Goal: Information Seeking & Learning: Check status

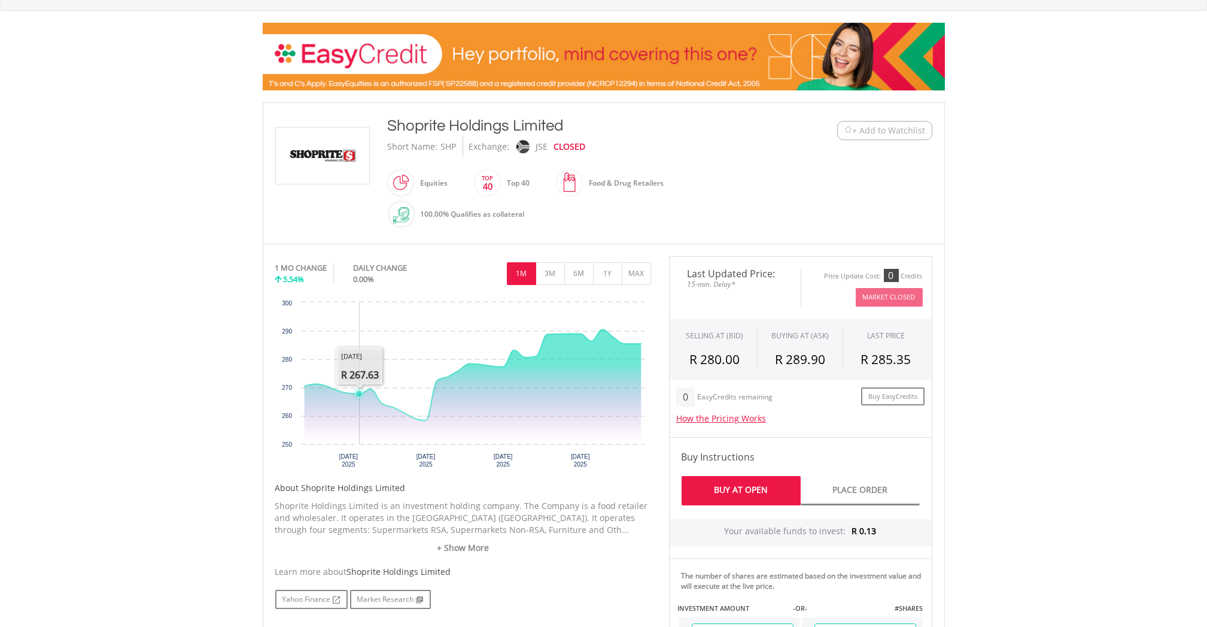
scroll to position [159, 0]
drag, startPoint x: 360, startPoint y: 362, endPoint x: 353, endPoint y: 363, distance: 6.8
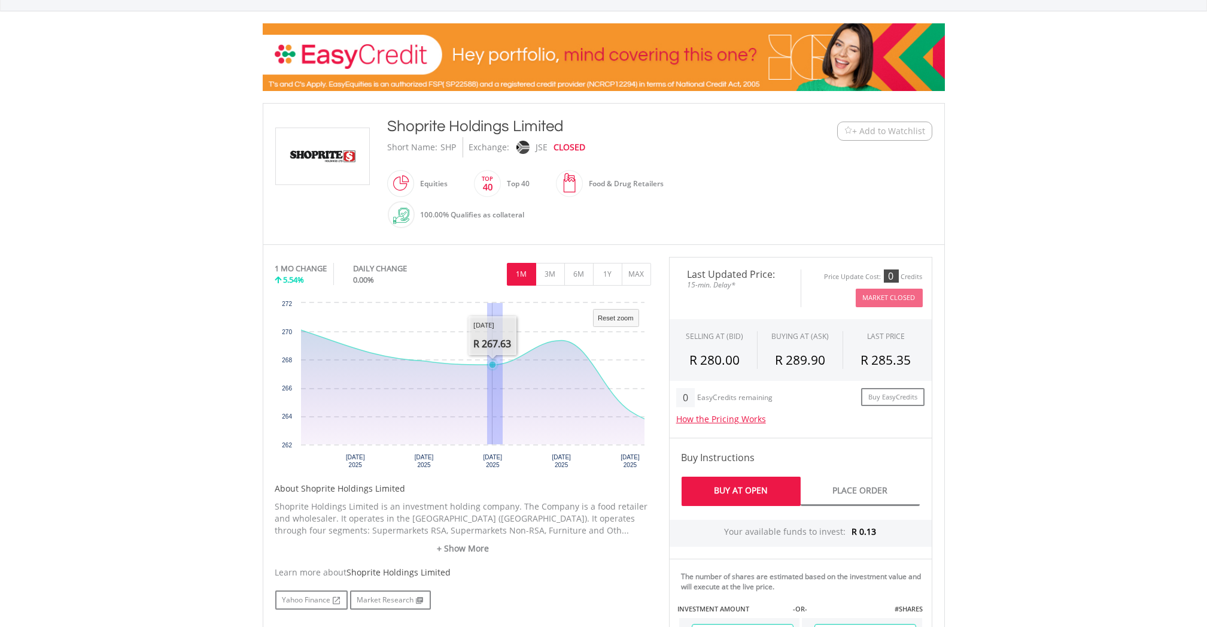
drag, startPoint x: 487, startPoint y: 360, endPoint x: 513, endPoint y: 363, distance: 25.9
click at [513, 363] on icon "Interactive chart" at bounding box center [1197, 270] width 2096 height 455
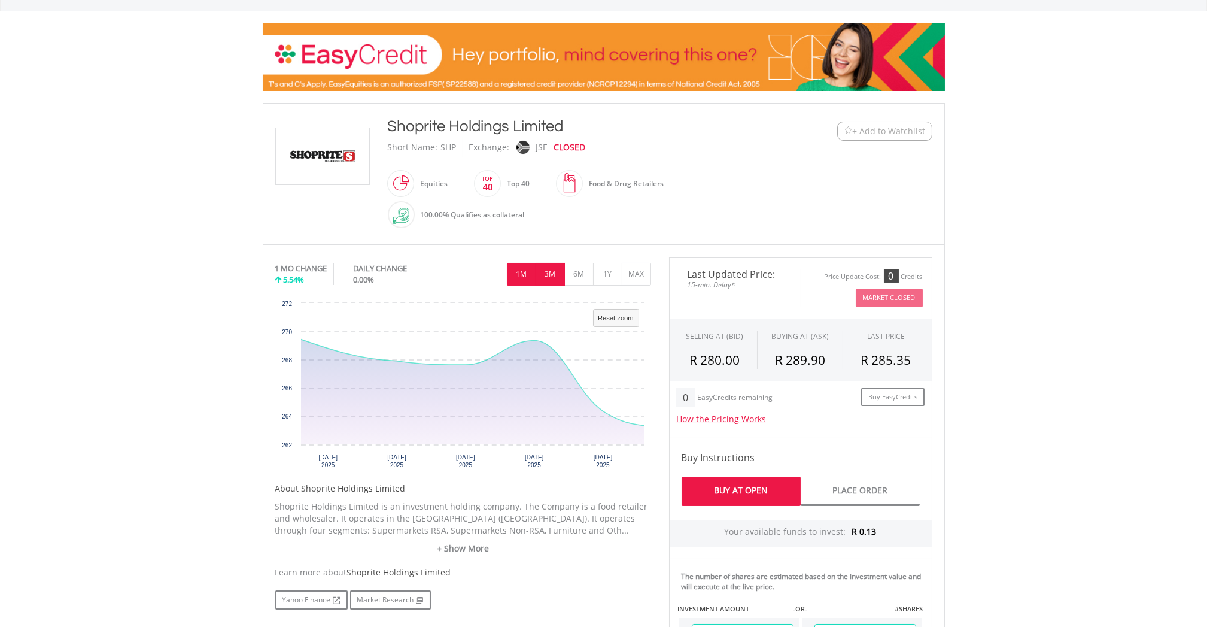
click at [541, 270] on button "3M" at bounding box center [550, 274] width 29 height 23
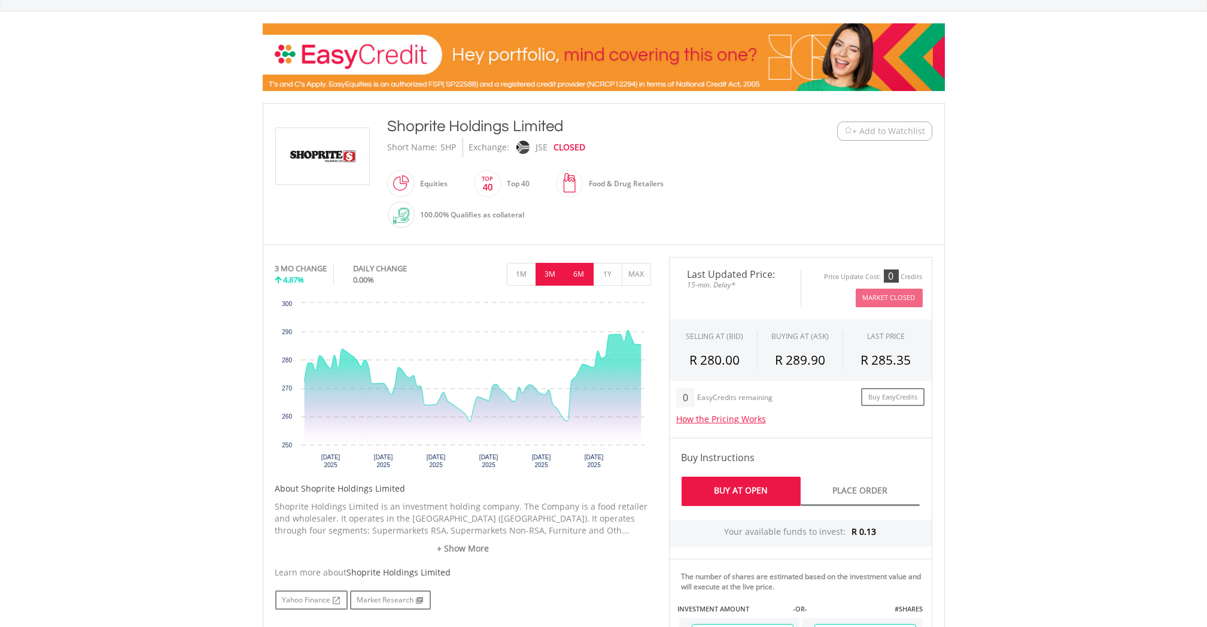
click at [588, 279] on button "6M" at bounding box center [578, 274] width 29 height 23
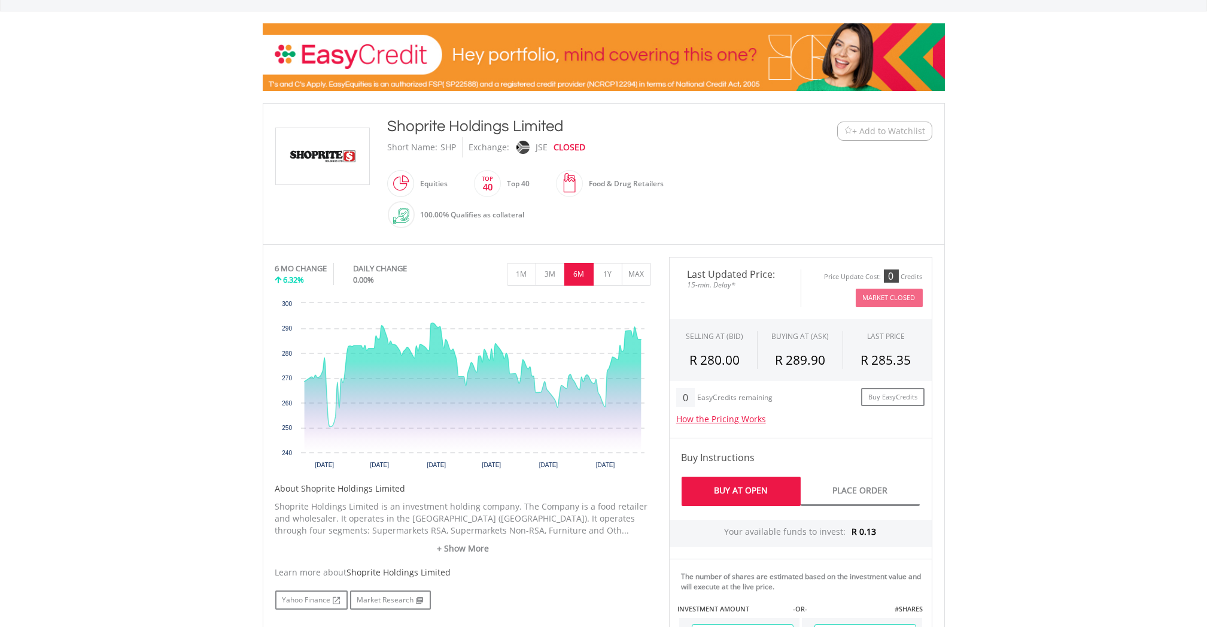
click at [564, 150] on div "CLOSED" at bounding box center [570, 147] width 32 height 20
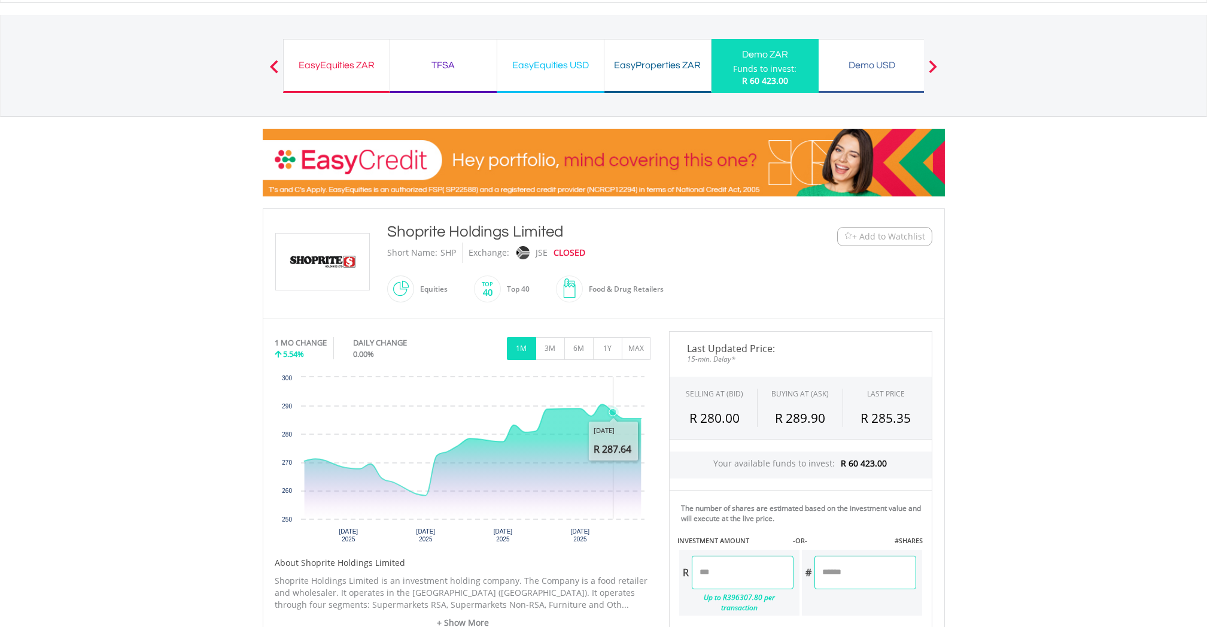
scroll to position [239, 0]
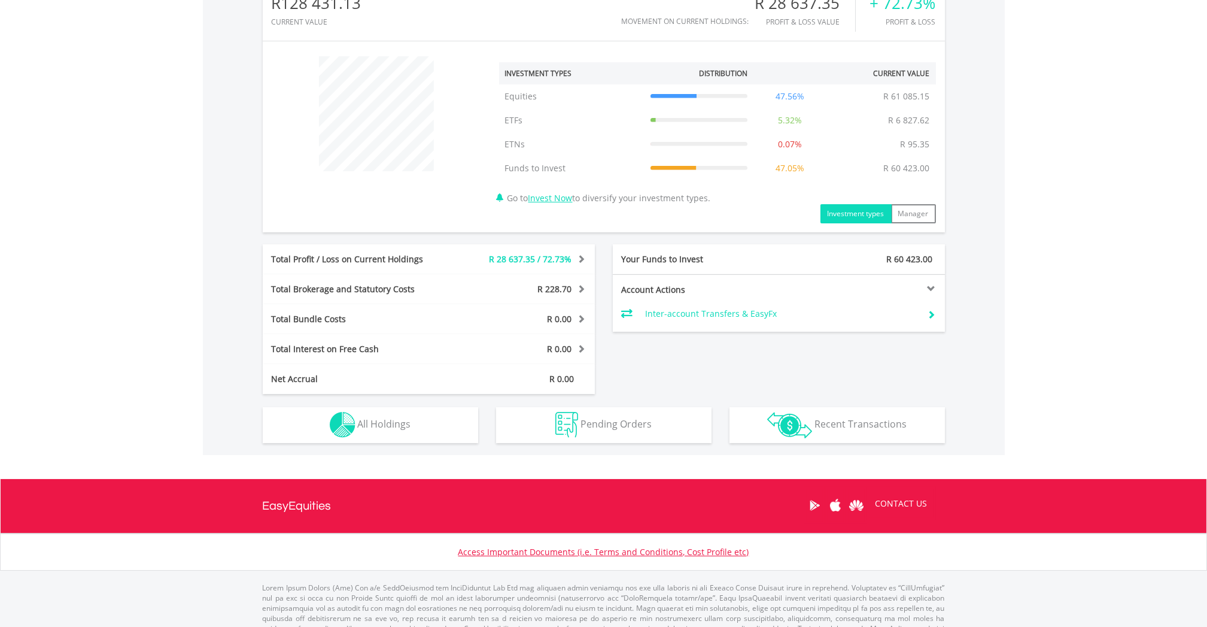
scroll to position [432, 0]
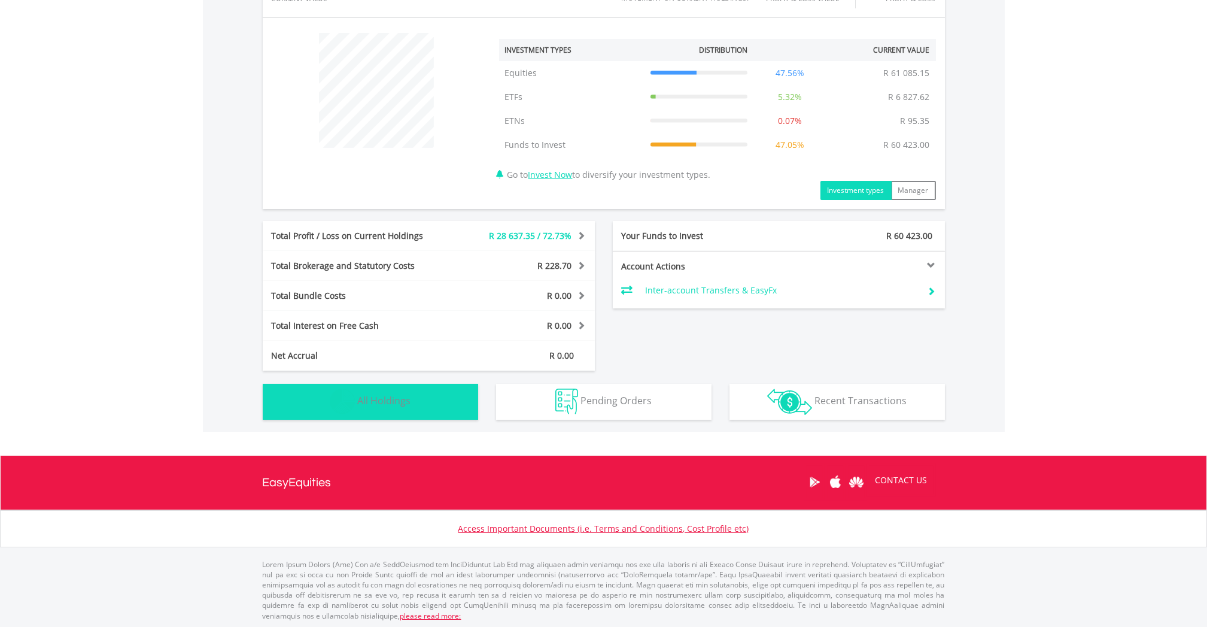
click at [437, 405] on button "Holdings All Holdings" at bounding box center [371, 402] width 216 height 36
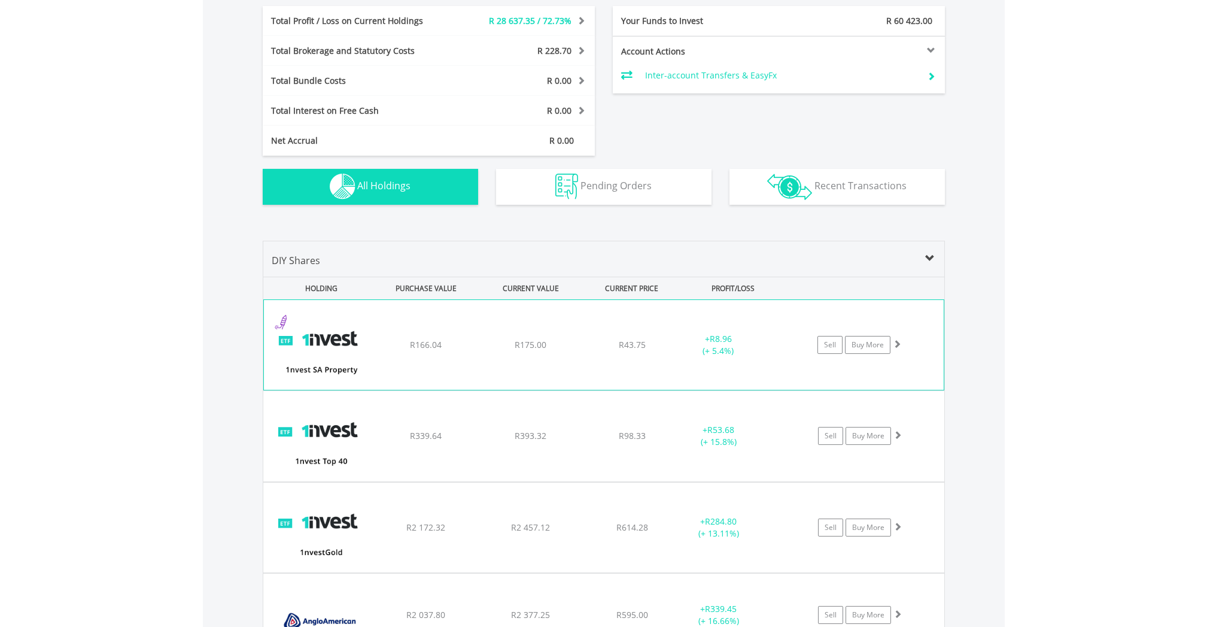
scroll to position [727, 0]
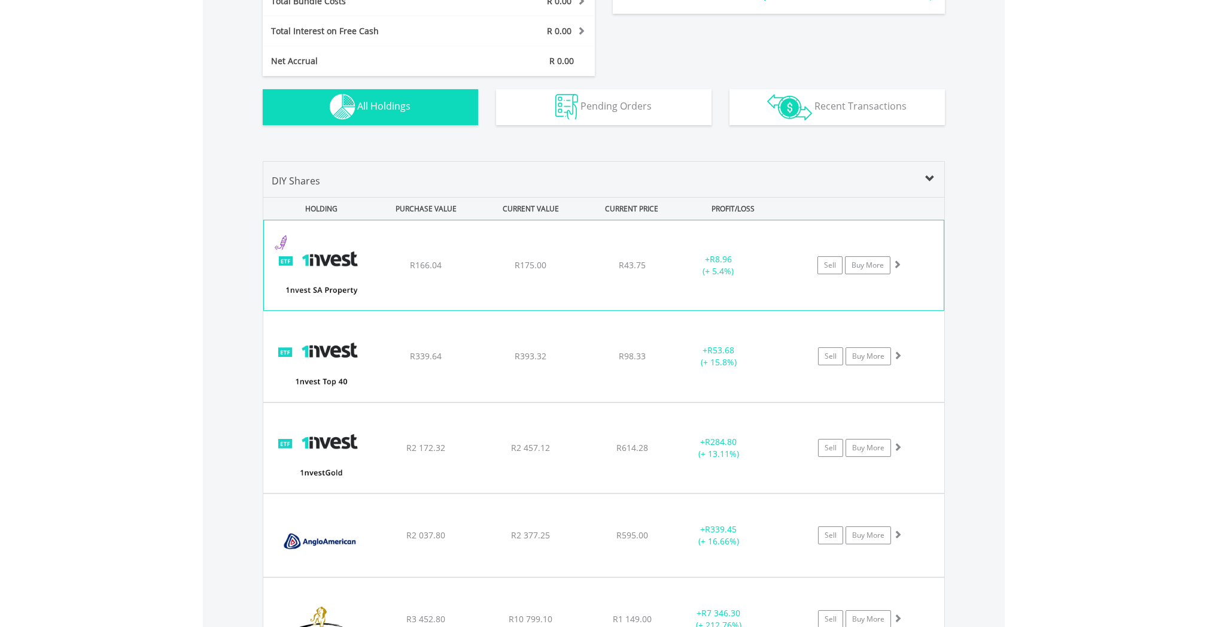
click at [439, 256] on div "﻿ 1nvest SA Property ETF R166.04 R175.00 R43.75 + R8.96 (+ 5.4%) Sell Buy More" at bounding box center [604, 265] width 680 height 90
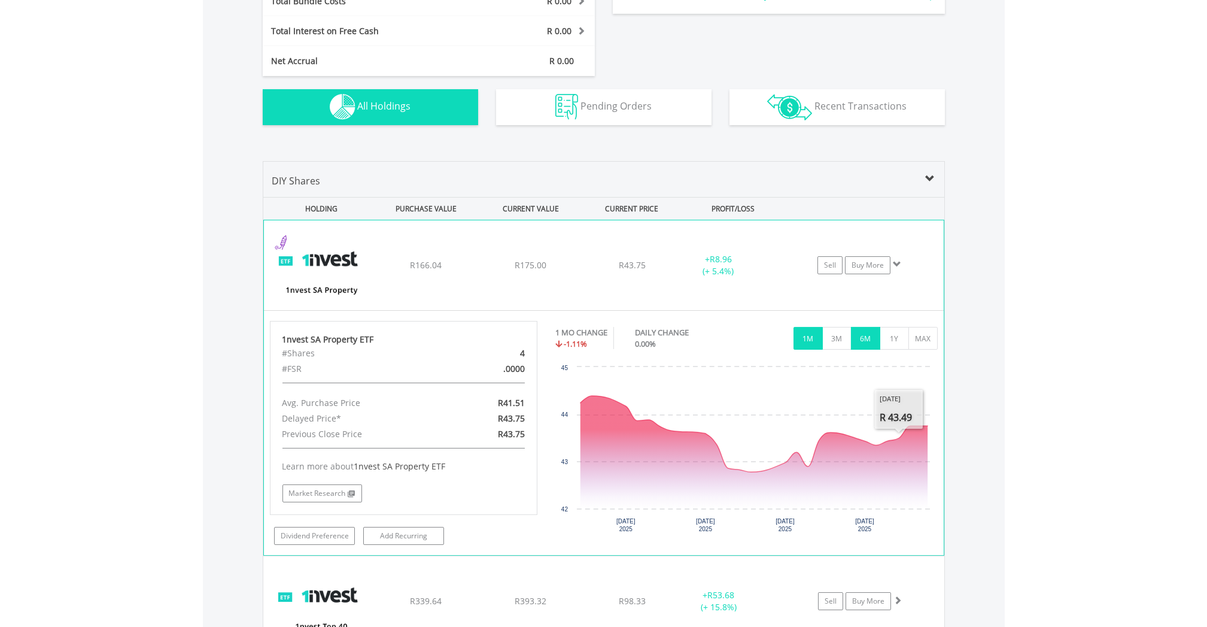
click at [873, 339] on button "6M" at bounding box center [865, 338] width 29 height 23
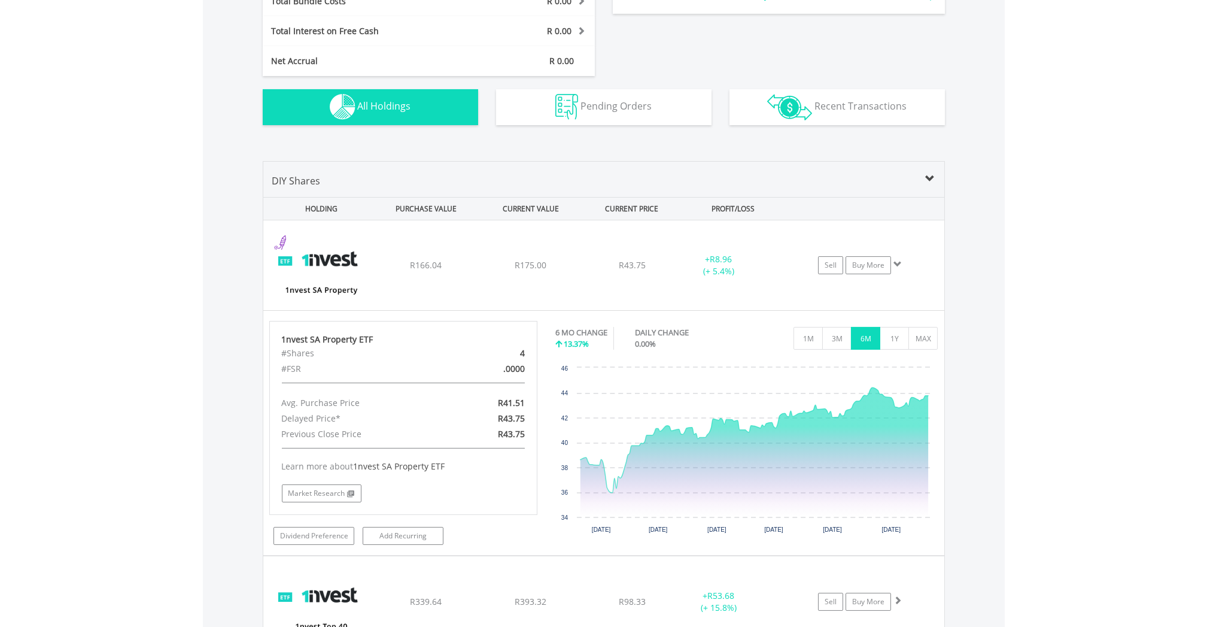
click at [928, 180] on span at bounding box center [931, 179] width 10 height 10
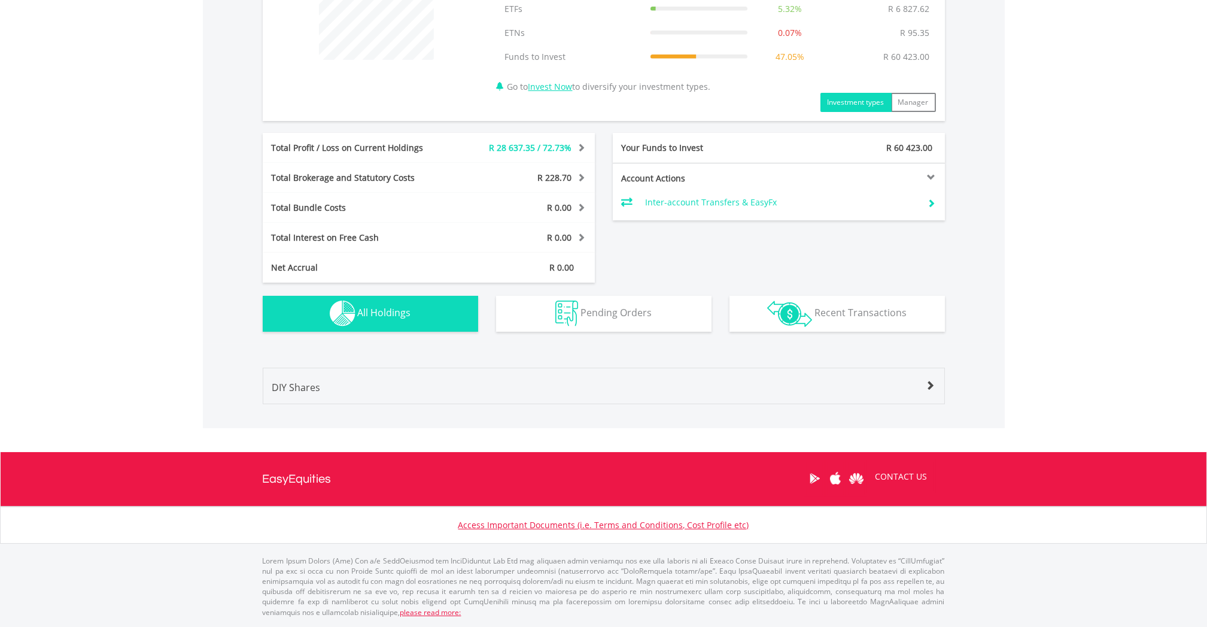
scroll to position [517, 0]
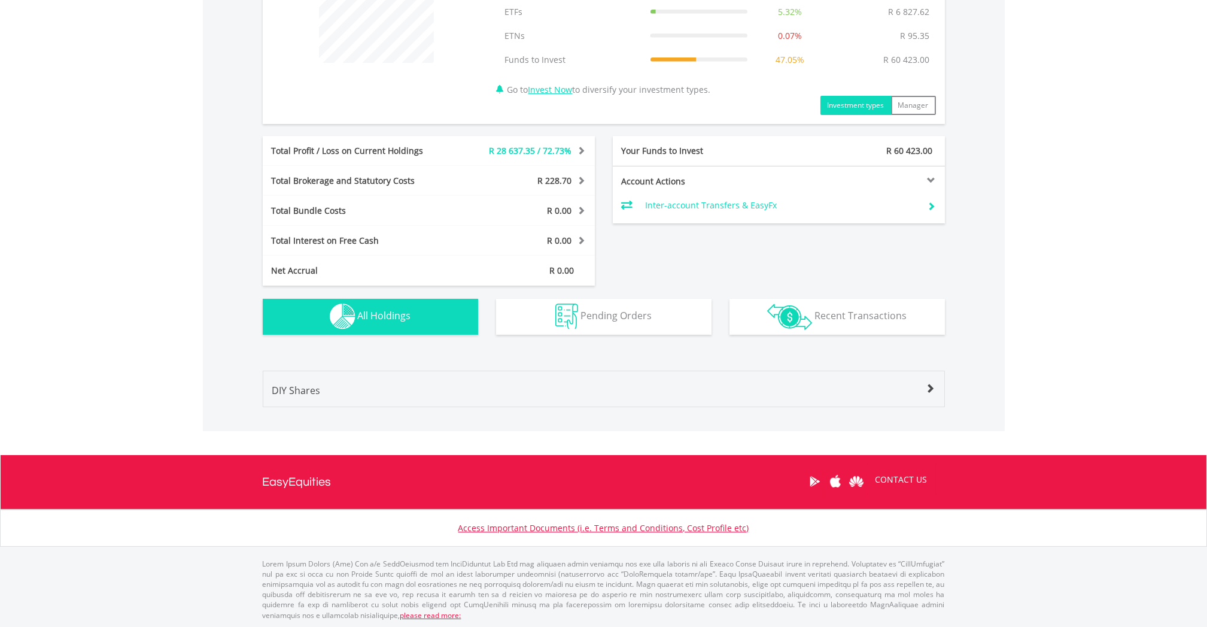
click at [377, 309] on span "All Holdings" at bounding box center [384, 315] width 53 height 13
click at [381, 314] on span "All Holdings" at bounding box center [384, 315] width 53 height 13
click at [442, 318] on button "Holdings All Holdings" at bounding box center [371, 317] width 216 height 36
click at [928, 388] on span at bounding box center [931, 389] width 10 height 10
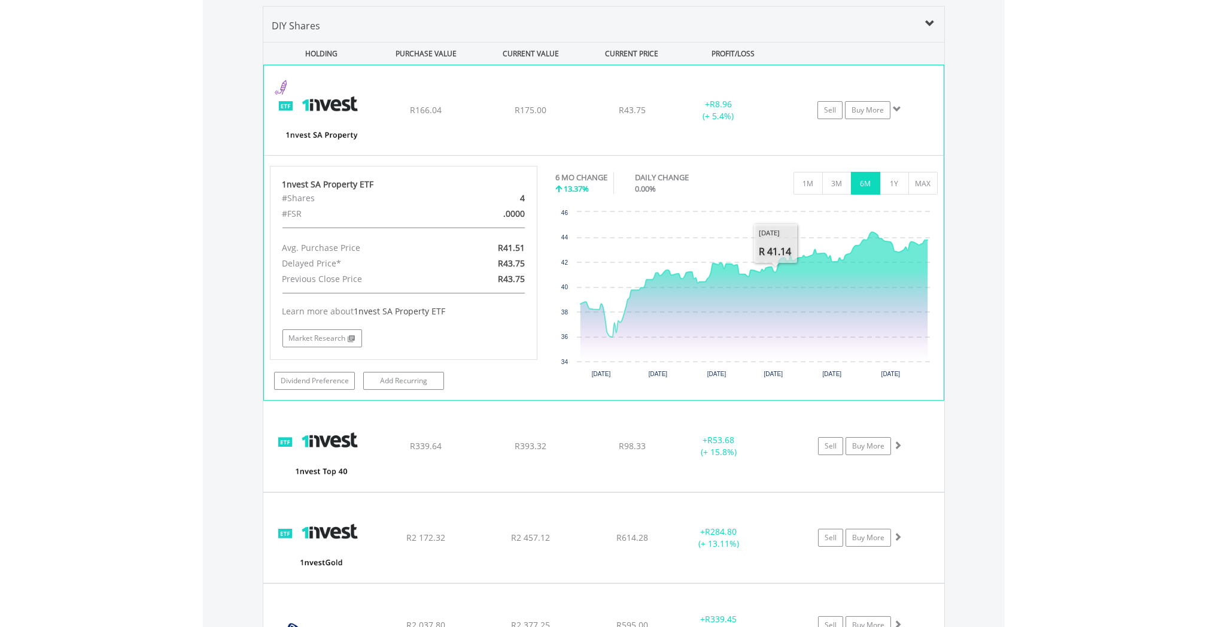
scroll to position [916, 0]
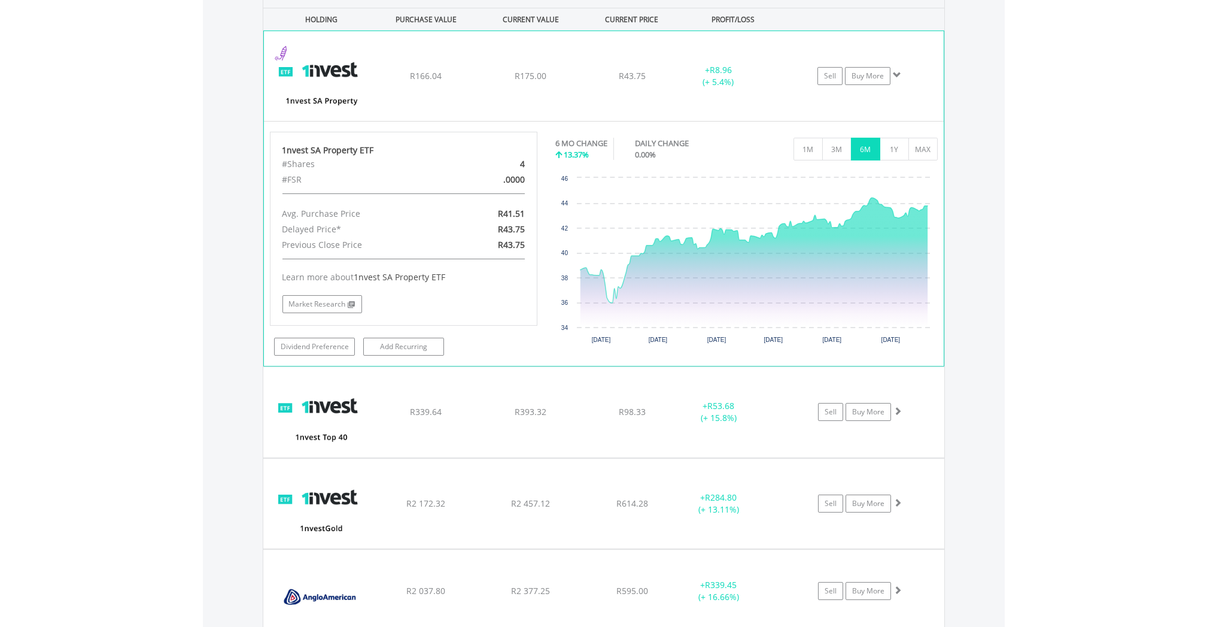
click at [897, 71] on span at bounding box center [897, 75] width 8 height 8
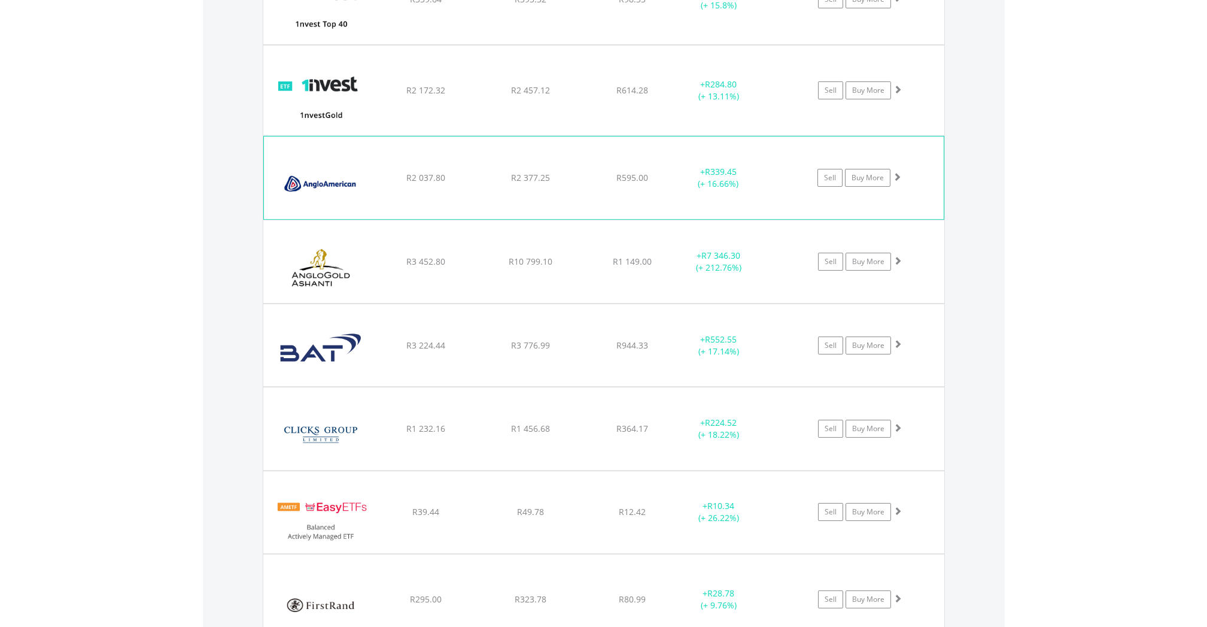
scroll to position [1076, 0]
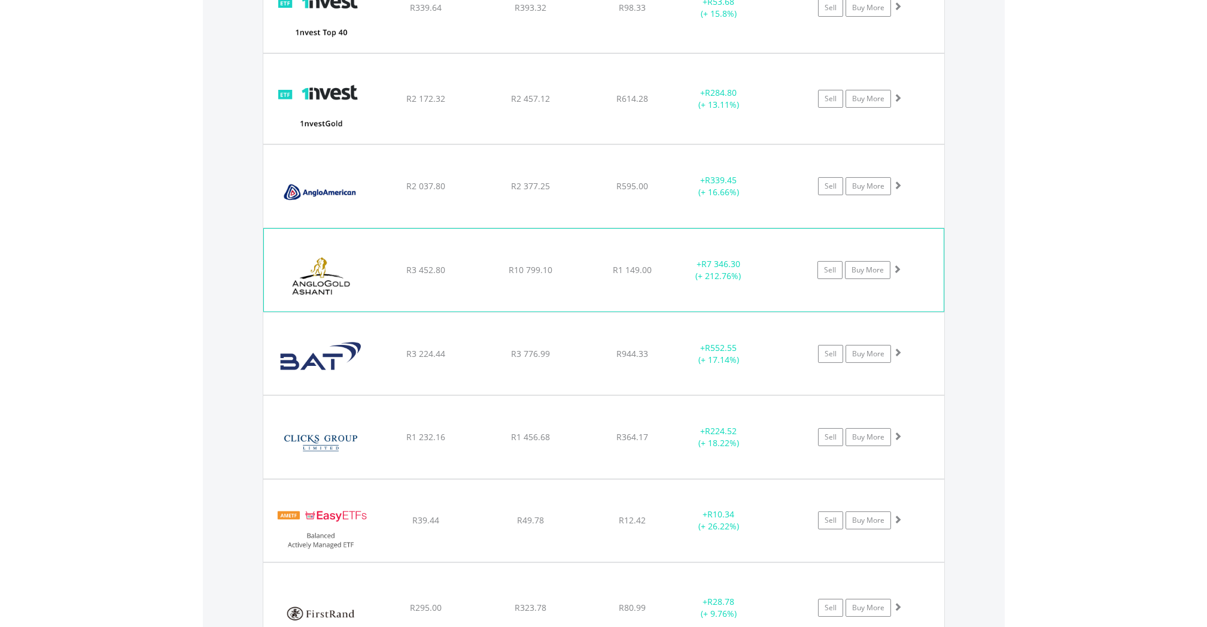
click at [562, 295] on div "﻿ Anglogold [PERSON_NAME] PLC R3 452.80 R10 799.10 R1 149.00 + R7 346.30 (+ 212…" at bounding box center [604, 270] width 680 height 83
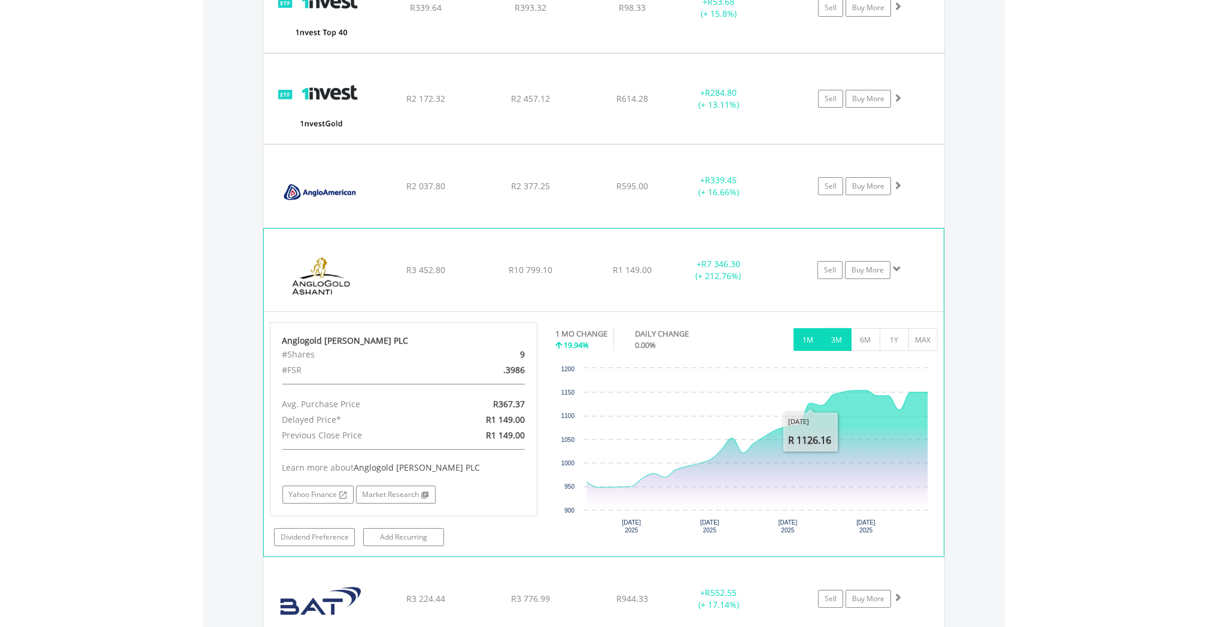
click at [836, 345] on button "3M" at bounding box center [837, 339] width 29 height 23
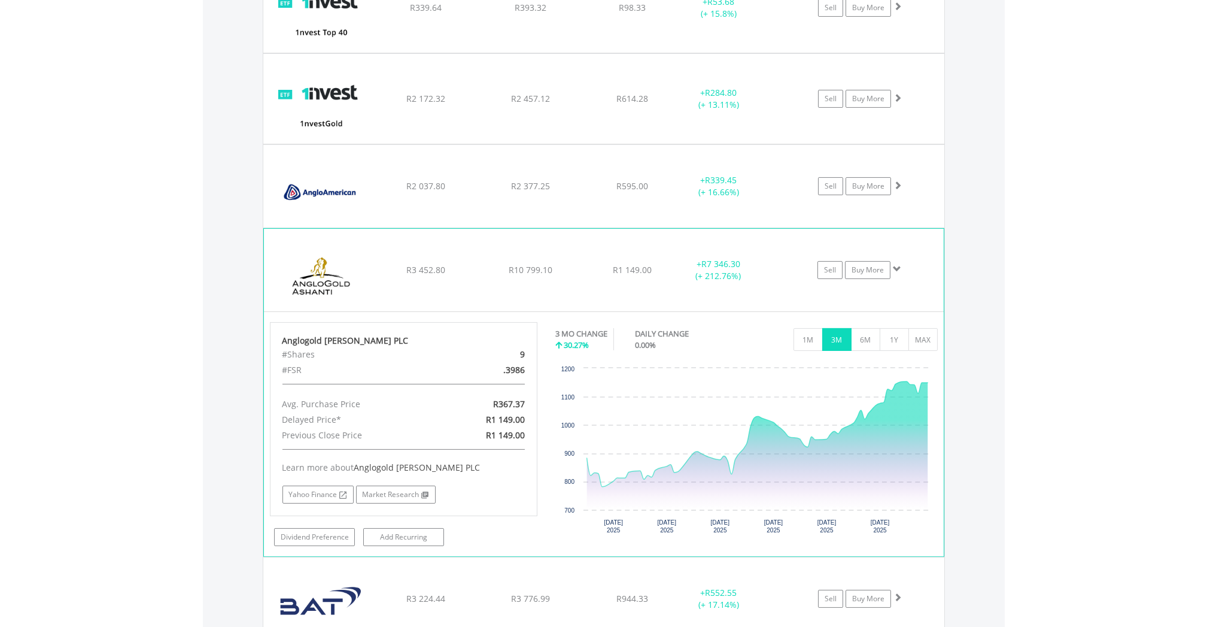
click at [897, 266] on span at bounding box center [897, 269] width 8 height 8
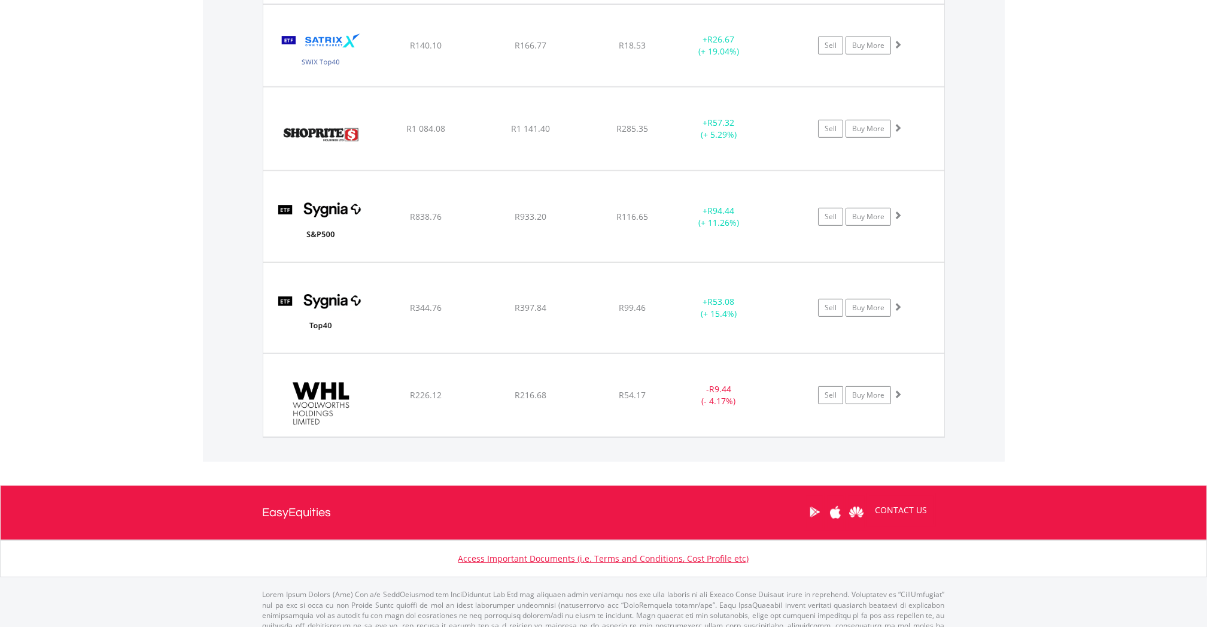
scroll to position [2752, 0]
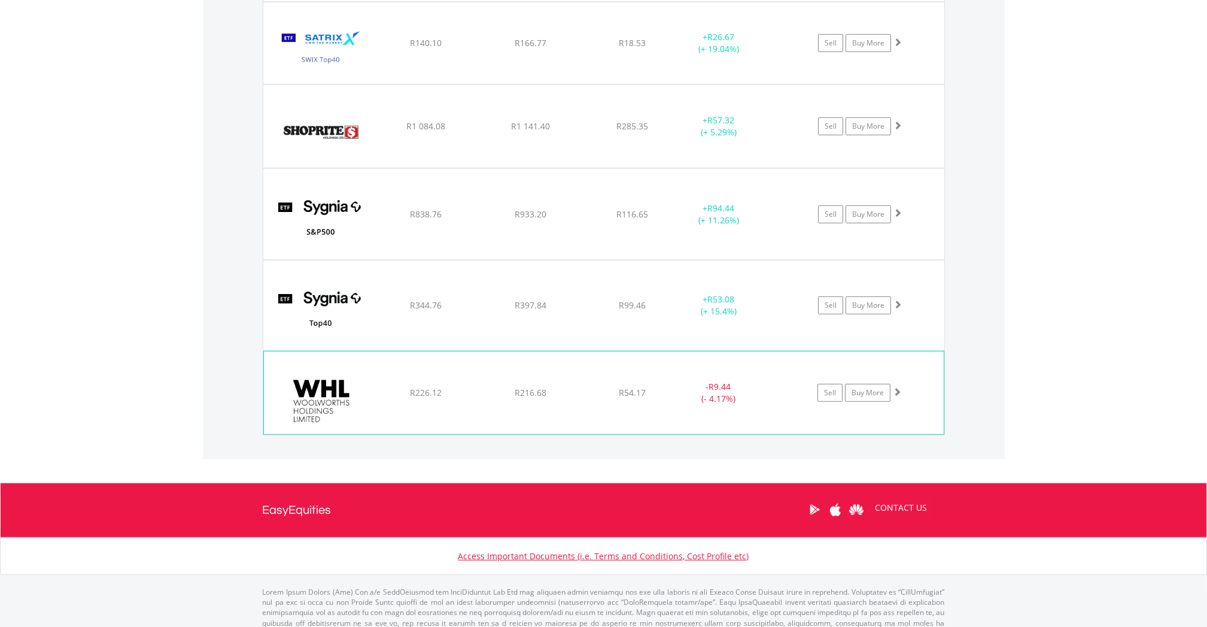
click at [754, 363] on div "﻿ Woolworths Holdings Limited R226.12 R216.68 R54.17 - R9.44 (- 4.17%) Sell Buy…" at bounding box center [604, 392] width 680 height 83
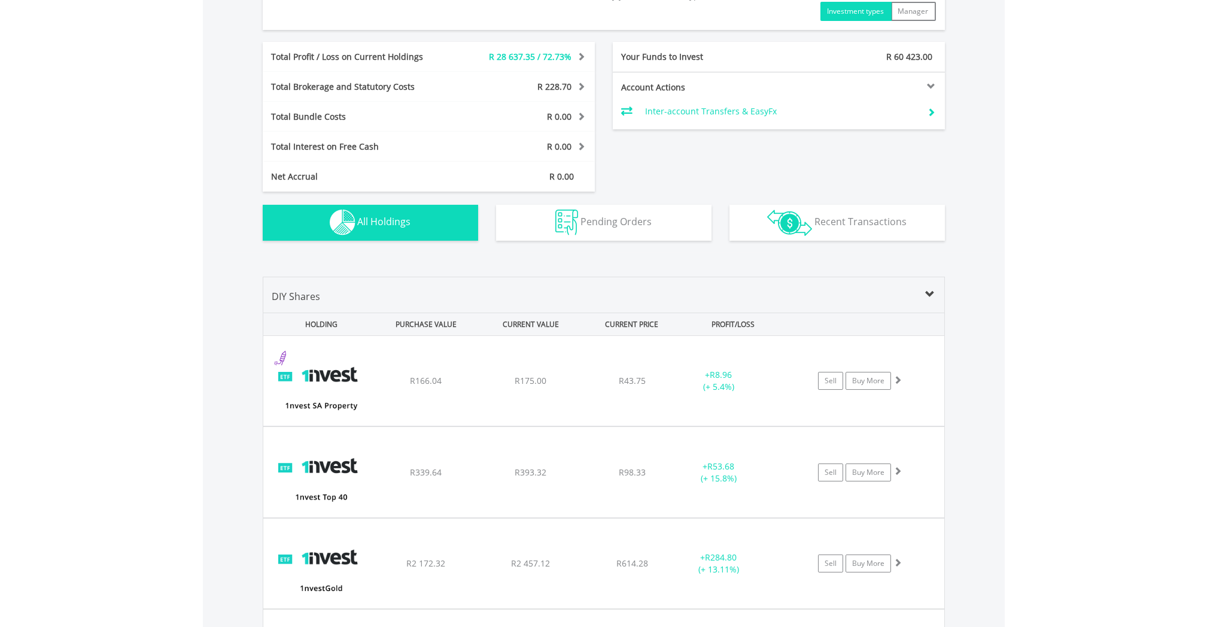
scroll to position [597, 0]
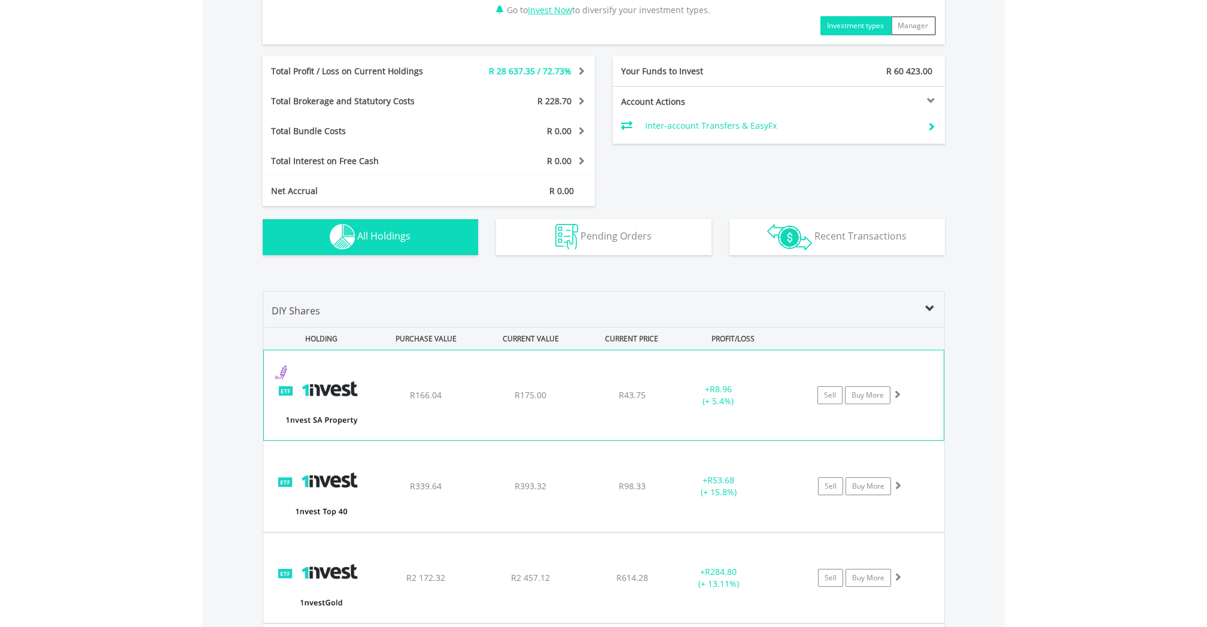
click at [449, 382] on div "﻿ 1nvest SA Property ETF R166.04 R175.00 R43.75 + R8.96 (+ 5.4%) Sell Buy More" at bounding box center [604, 395] width 680 height 90
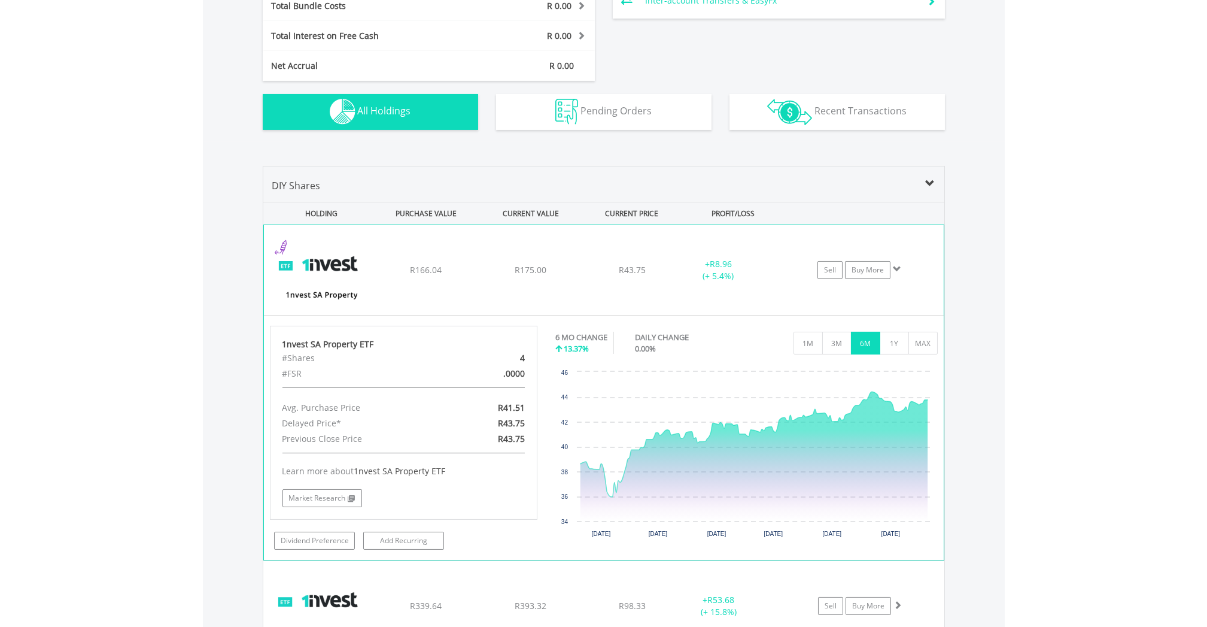
scroll to position [757, 0]
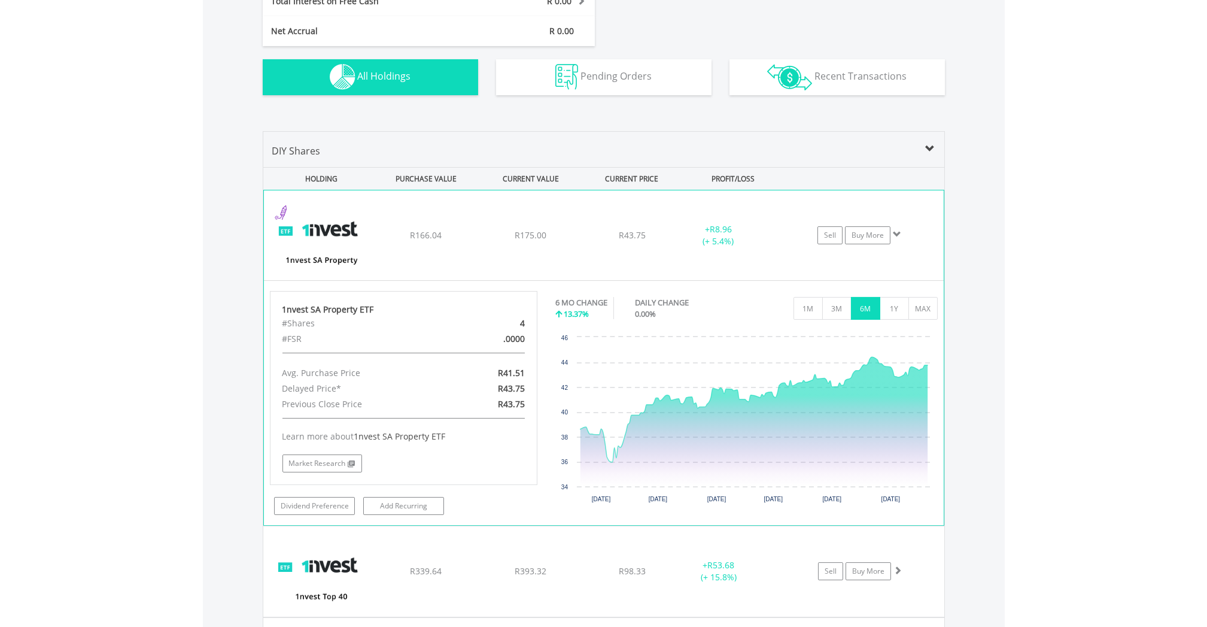
click at [895, 237] on span at bounding box center [897, 234] width 8 height 8
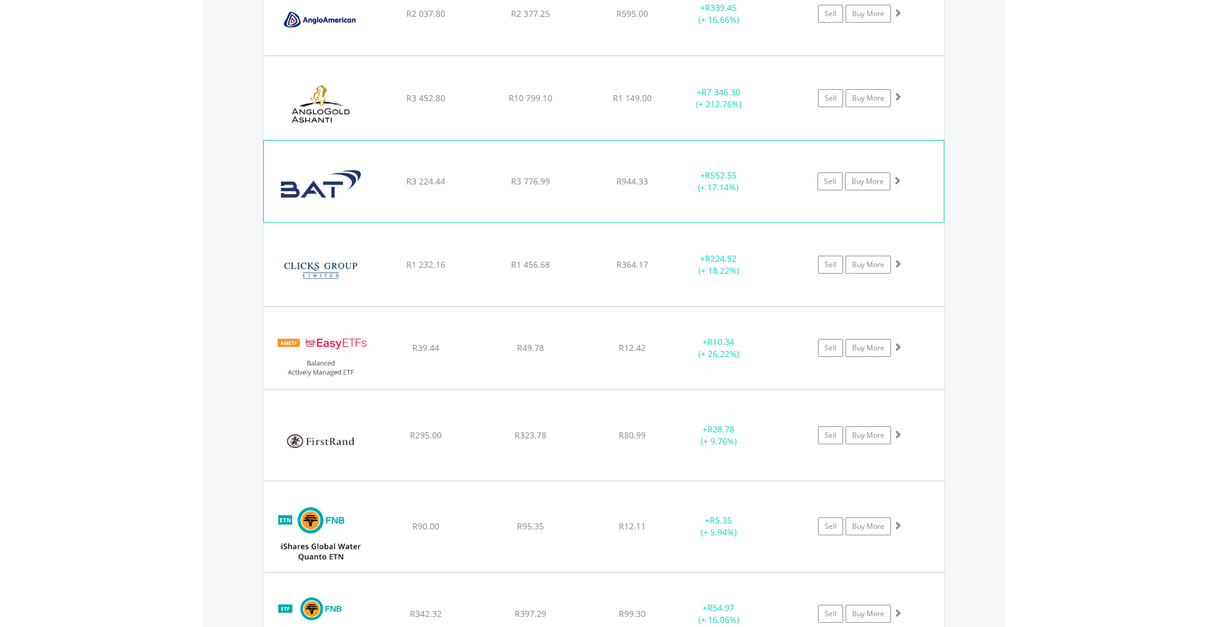
scroll to position [1076, 0]
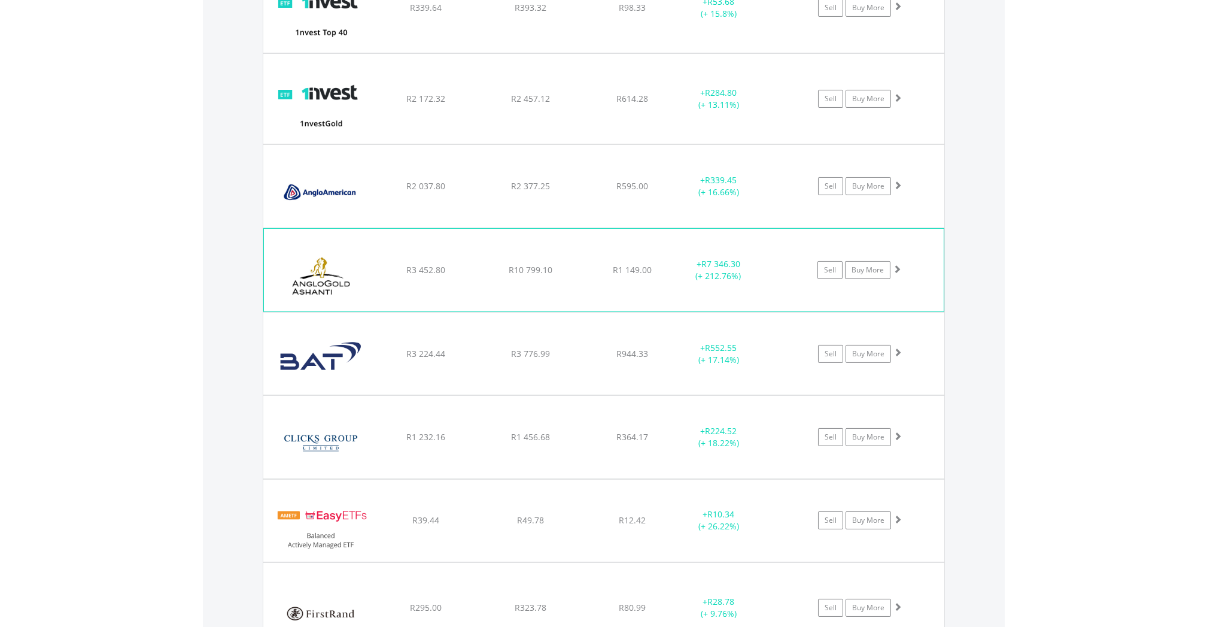
click at [488, 269] on div "R10 799.10" at bounding box center [531, 270] width 102 height 12
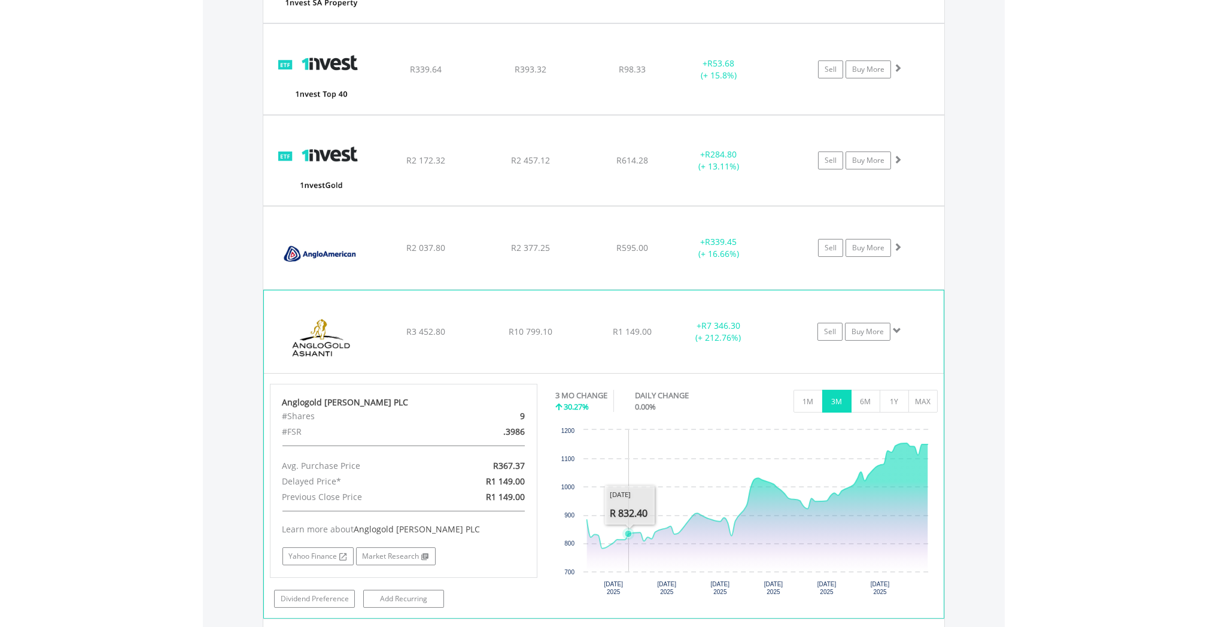
scroll to position [996, 0]
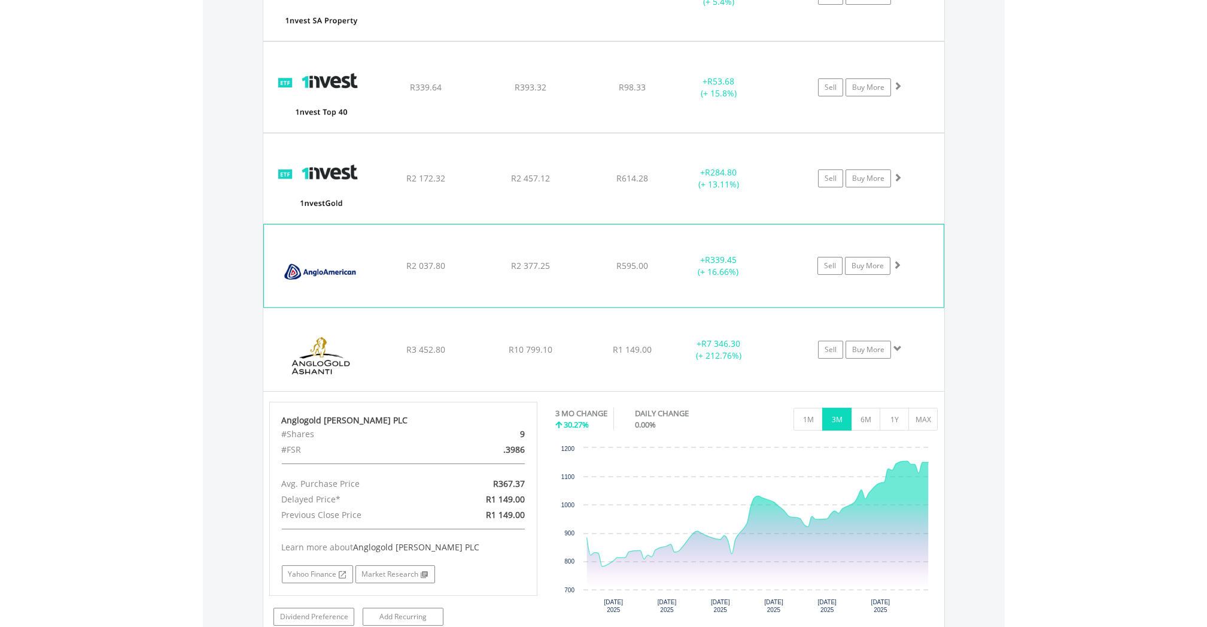
click at [896, 265] on span at bounding box center [897, 264] width 8 height 8
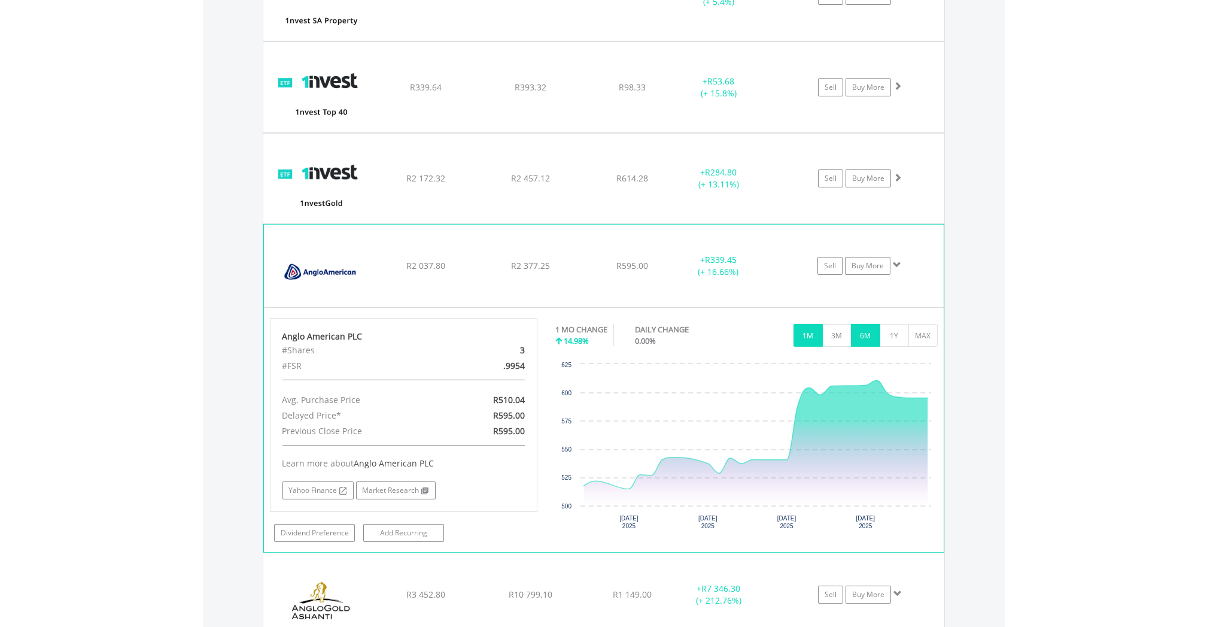
click at [866, 336] on button "6M" at bounding box center [865, 335] width 29 height 23
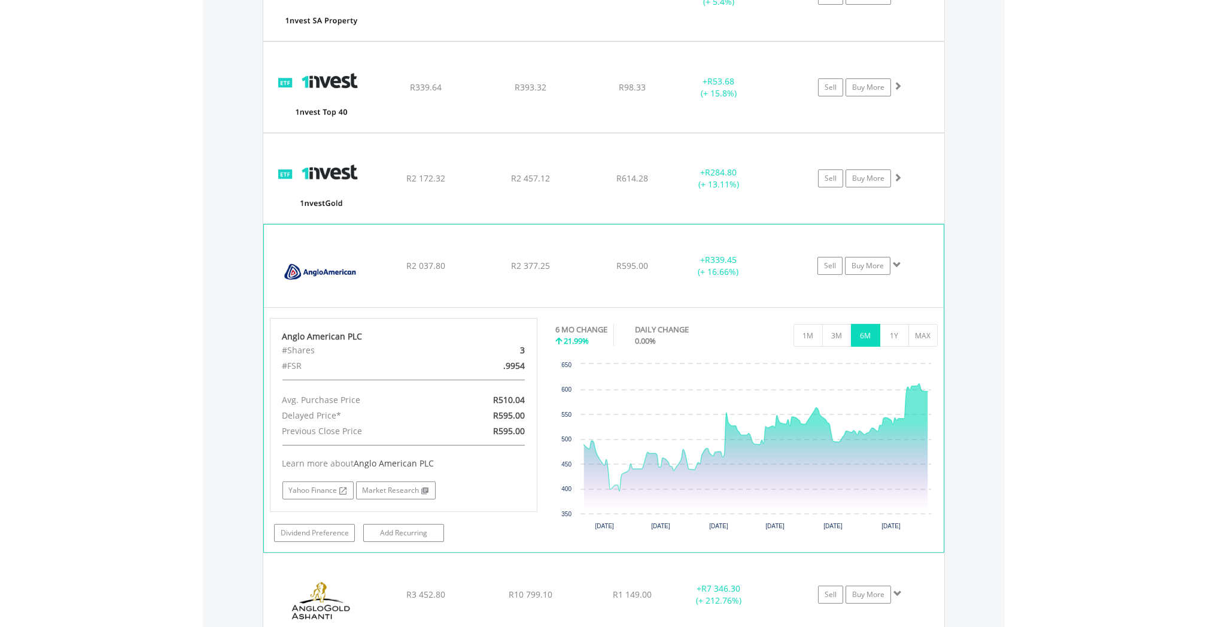
click at [894, 266] on span at bounding box center [897, 264] width 8 height 8
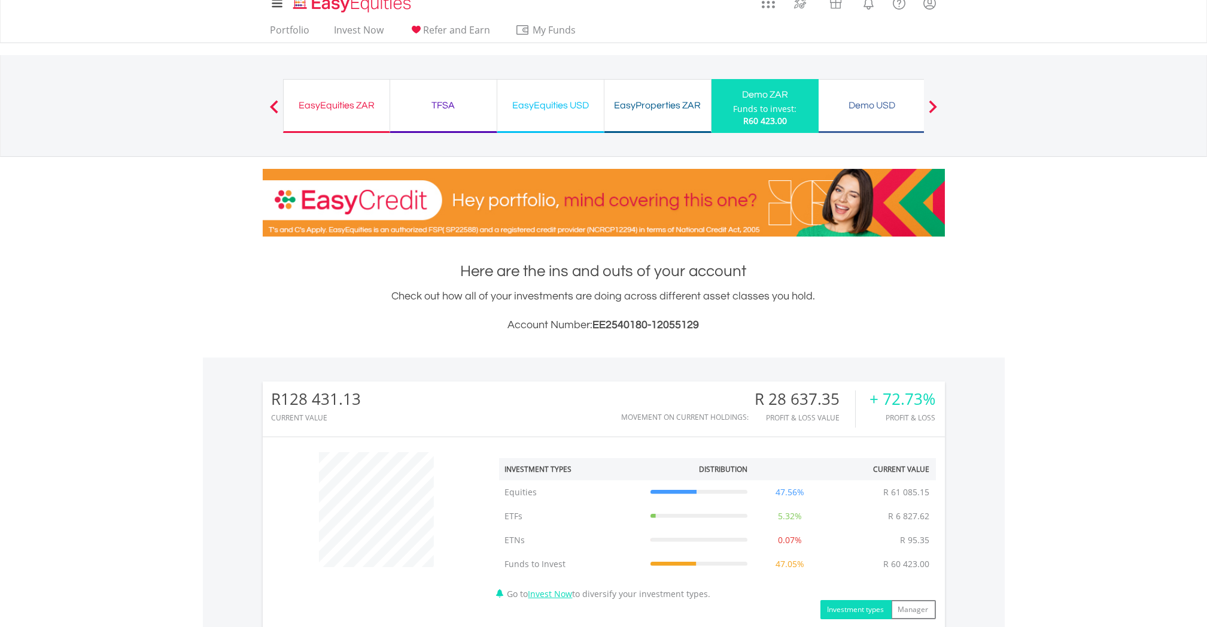
scroll to position [0, 0]
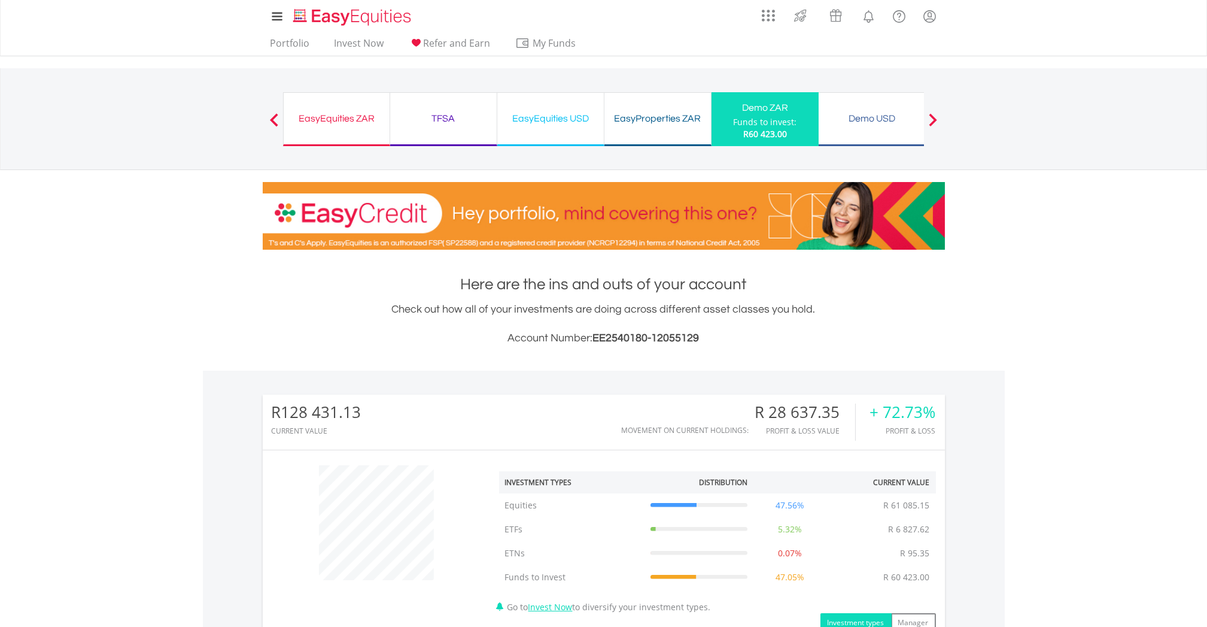
click at [268, 117] on div at bounding box center [274, 119] width 24 height 12
click at [286, 44] on link "Portfolio" at bounding box center [290, 46] width 49 height 19
